Goal: Task Accomplishment & Management: Manage account settings

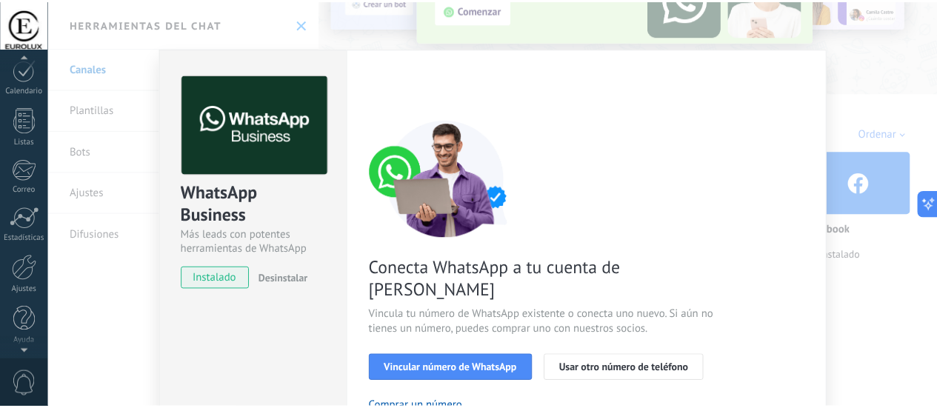
scroll to position [207, 0]
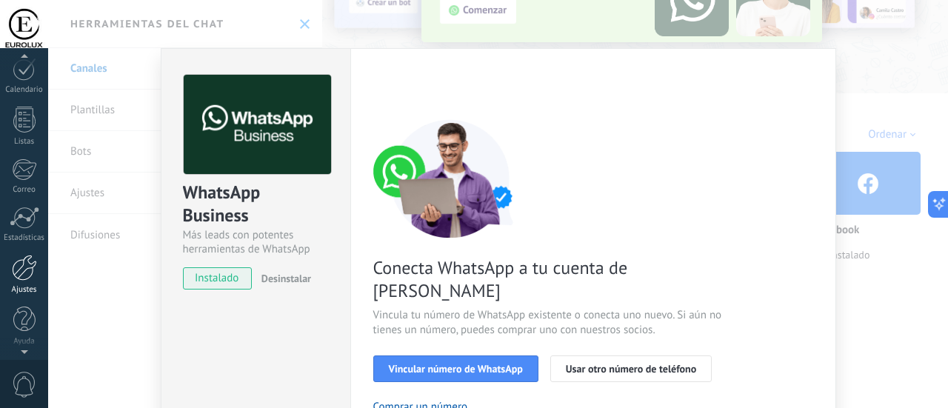
click at [27, 272] on div at bounding box center [24, 268] width 25 height 26
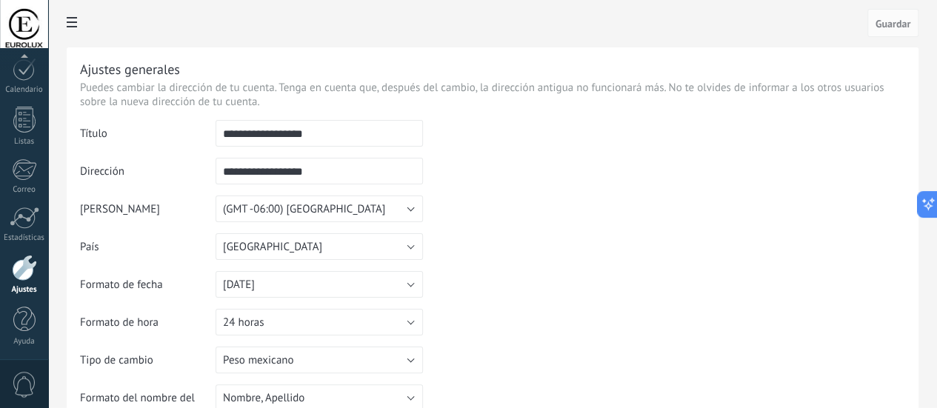
drag, startPoint x: 546, startPoint y: 140, endPoint x: 391, endPoint y: 135, distance: 155.0
click at [391, 135] on tr "**********" at bounding box center [492, 139] width 825 height 38
drag, startPoint x: 93, startPoint y: 202, endPoint x: 713, endPoint y: 202, distance: 619.5
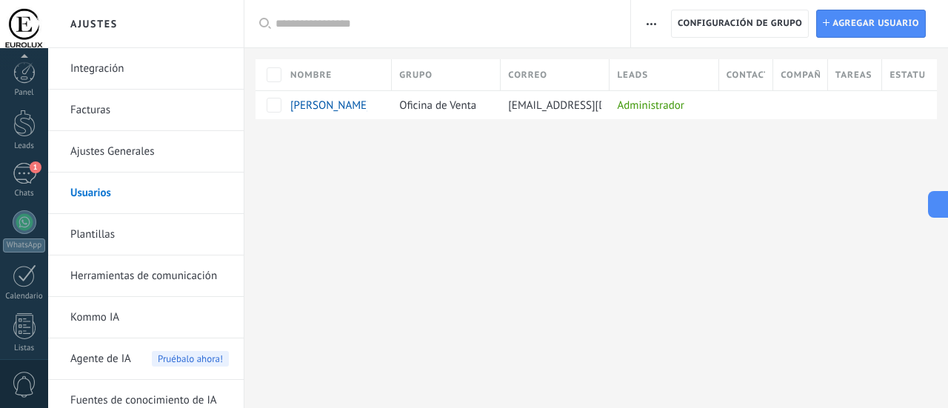
scroll to position [207, 0]
click at [570, 270] on div "Ajustes Integración Facturas Ajustes Generales Usuarios Plantillas Herramientas…" at bounding box center [498, 204] width 900 height 408
click at [24, 220] on div at bounding box center [25, 222] width 24 height 24
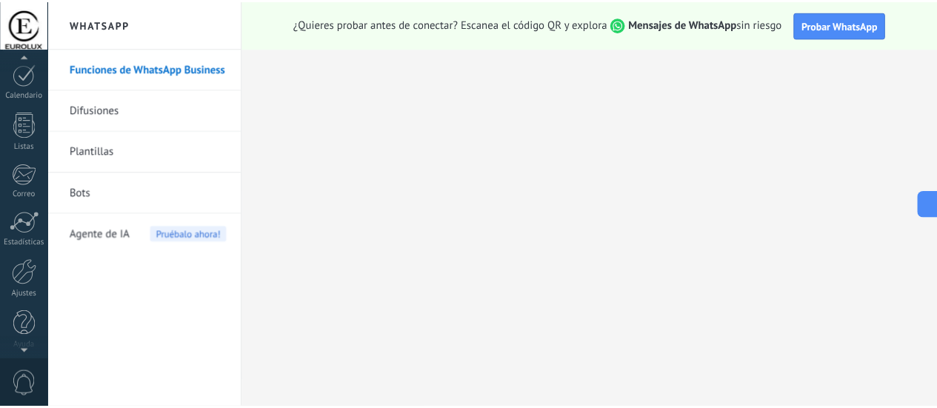
scroll to position [207, 0]
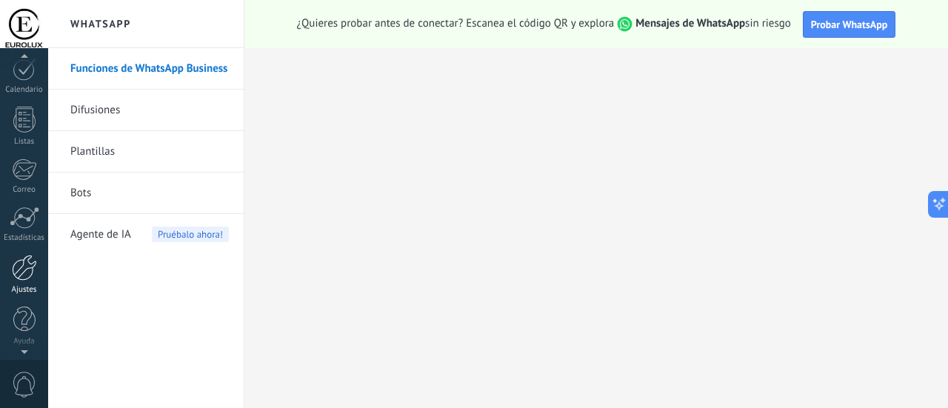
click at [22, 273] on div at bounding box center [24, 268] width 25 height 26
